Goal: Information Seeking & Learning: Learn about a topic

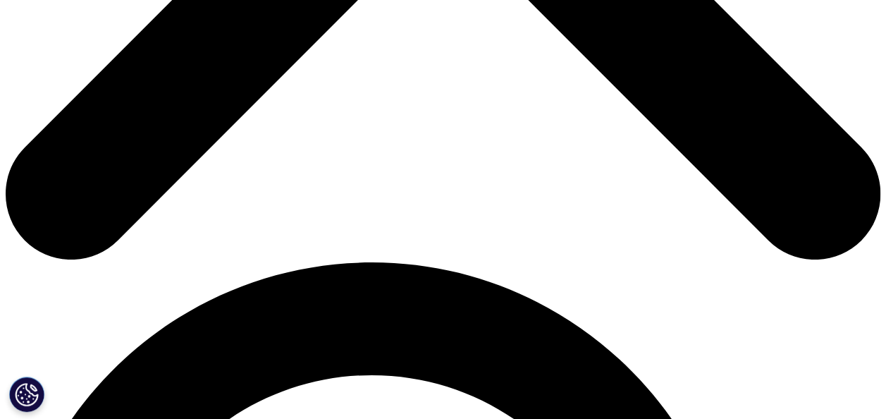
scroll to position [635, 0]
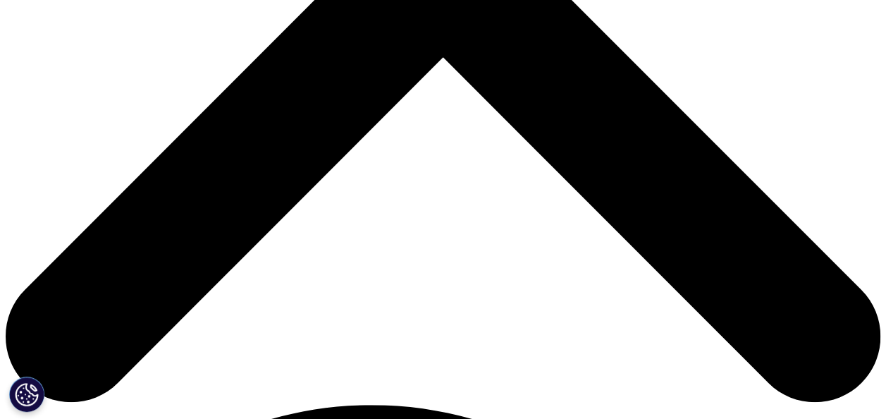
scroll to position [0, 0]
